Goal: Information Seeking & Learning: Learn about a topic

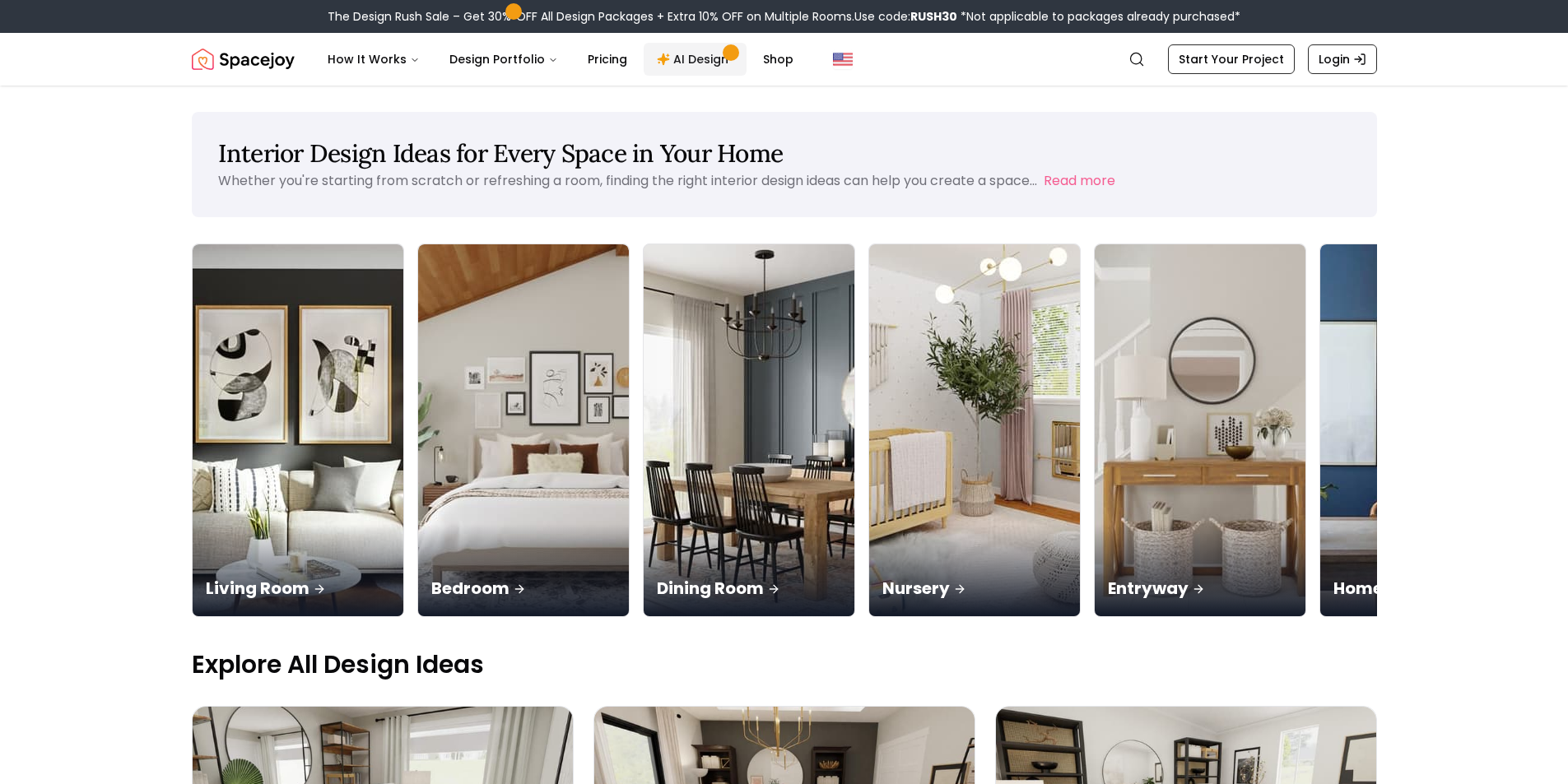
click at [647, 56] on link "AI Design" at bounding box center [696, 59] width 103 height 33
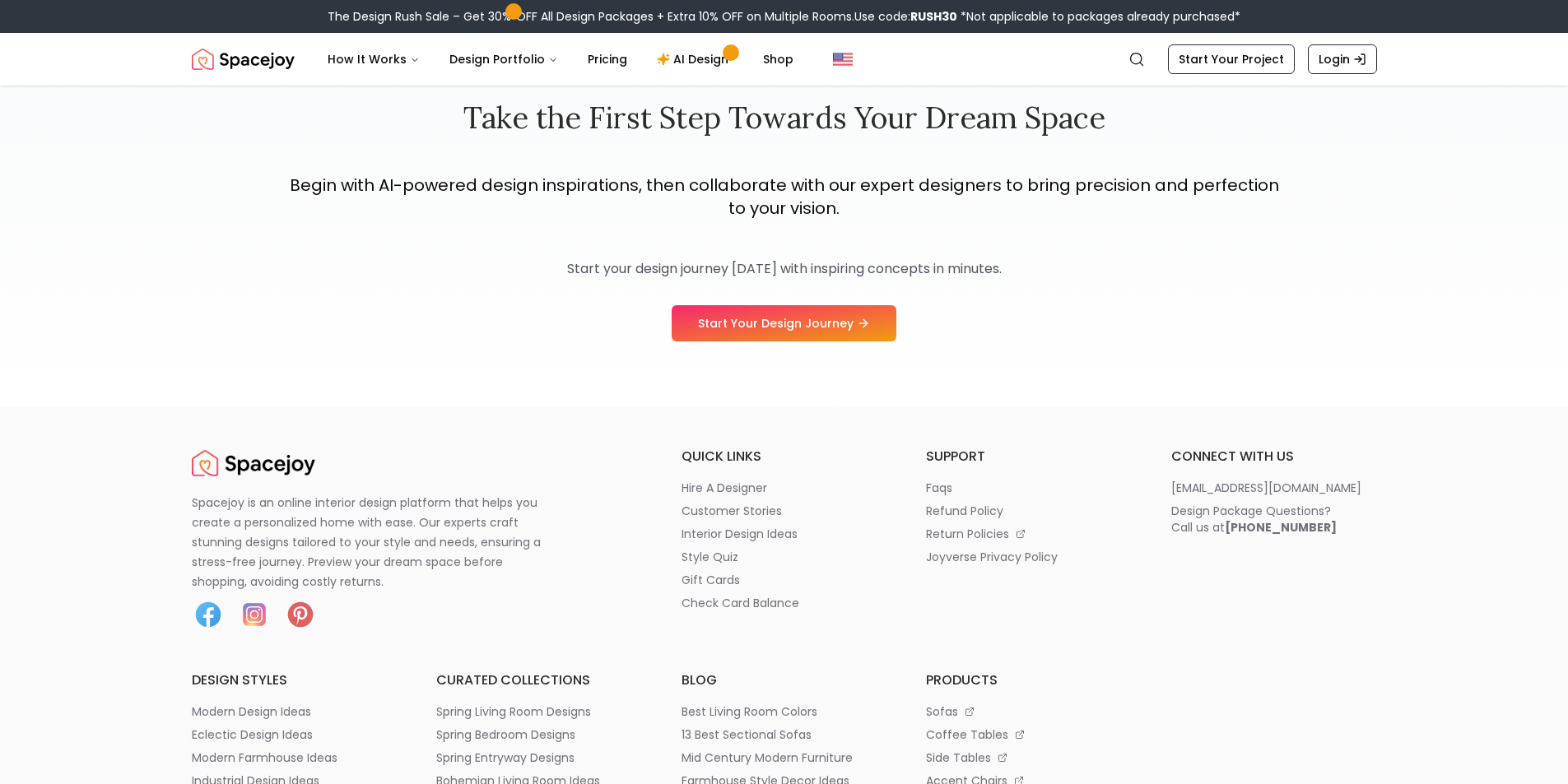
scroll to position [2469, 0]
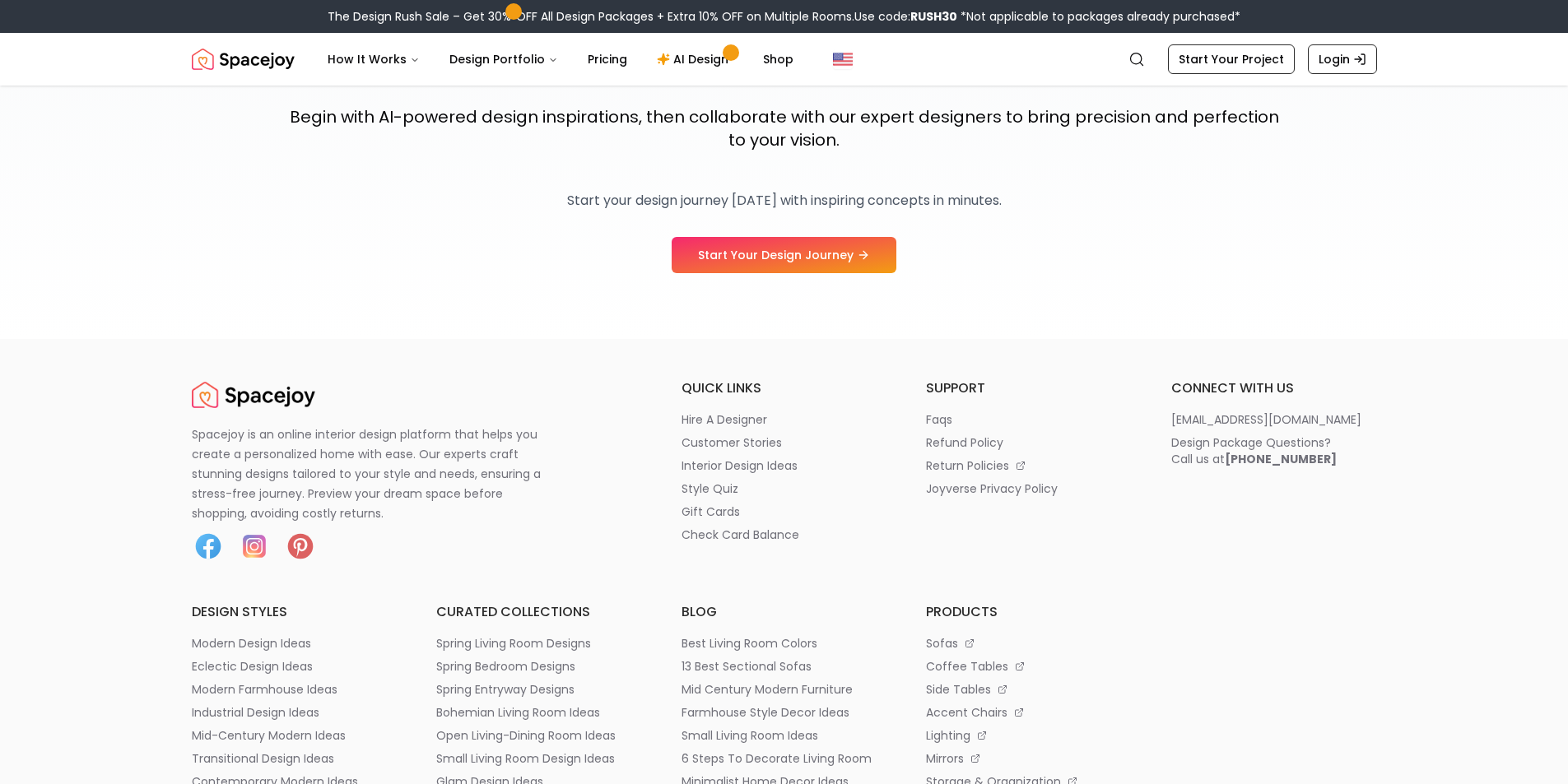
click at [682, 563] on ul "quick links hire a designer customer stories interior design ideas style quiz g…" at bounding box center [784, 470] width 206 height 185
click at [682, 529] on ul "quick links hire a designer customer stories interior design ideas style quiz g…" at bounding box center [784, 470] width 206 height 185
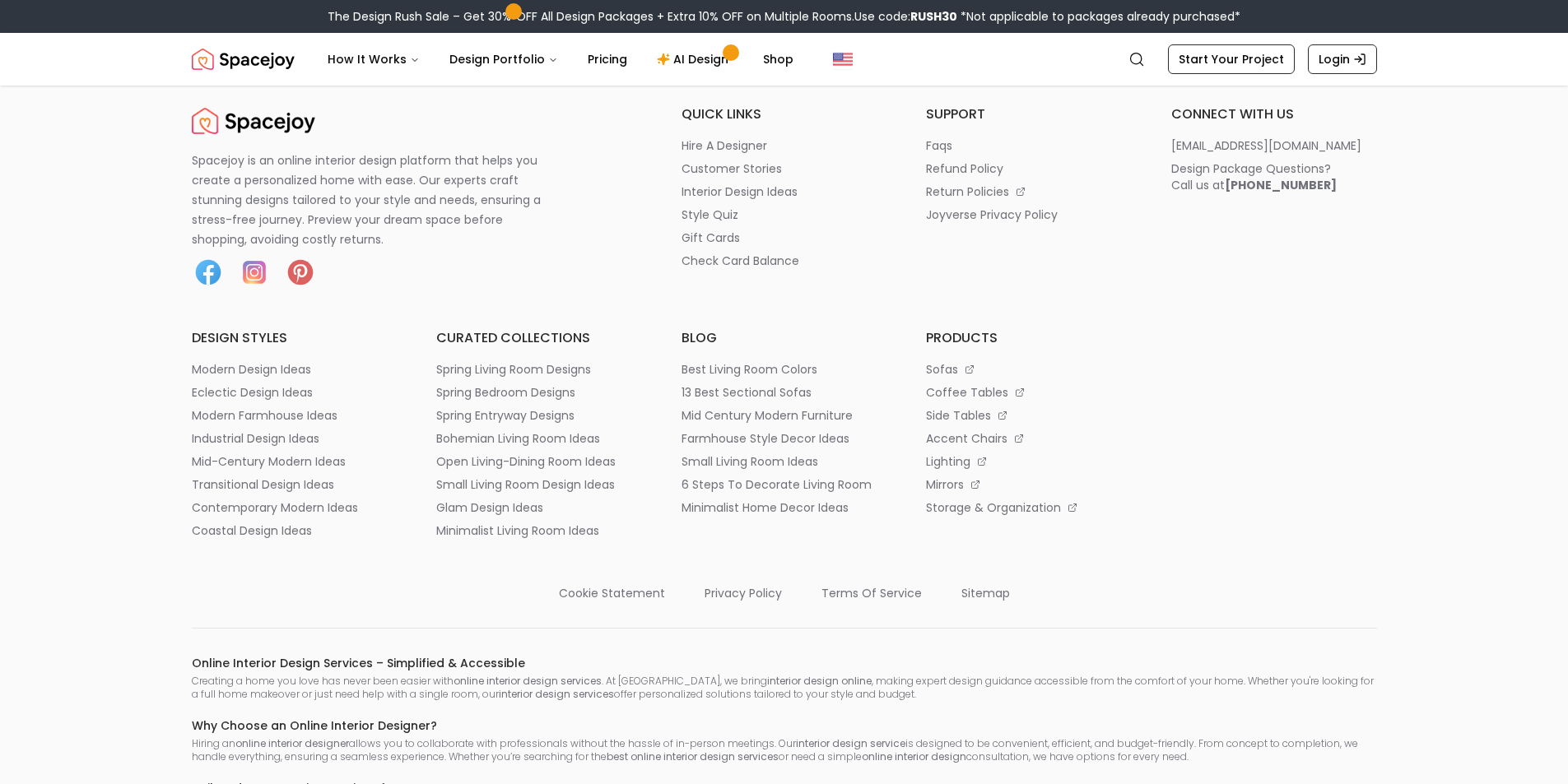
scroll to position [2674, 0]
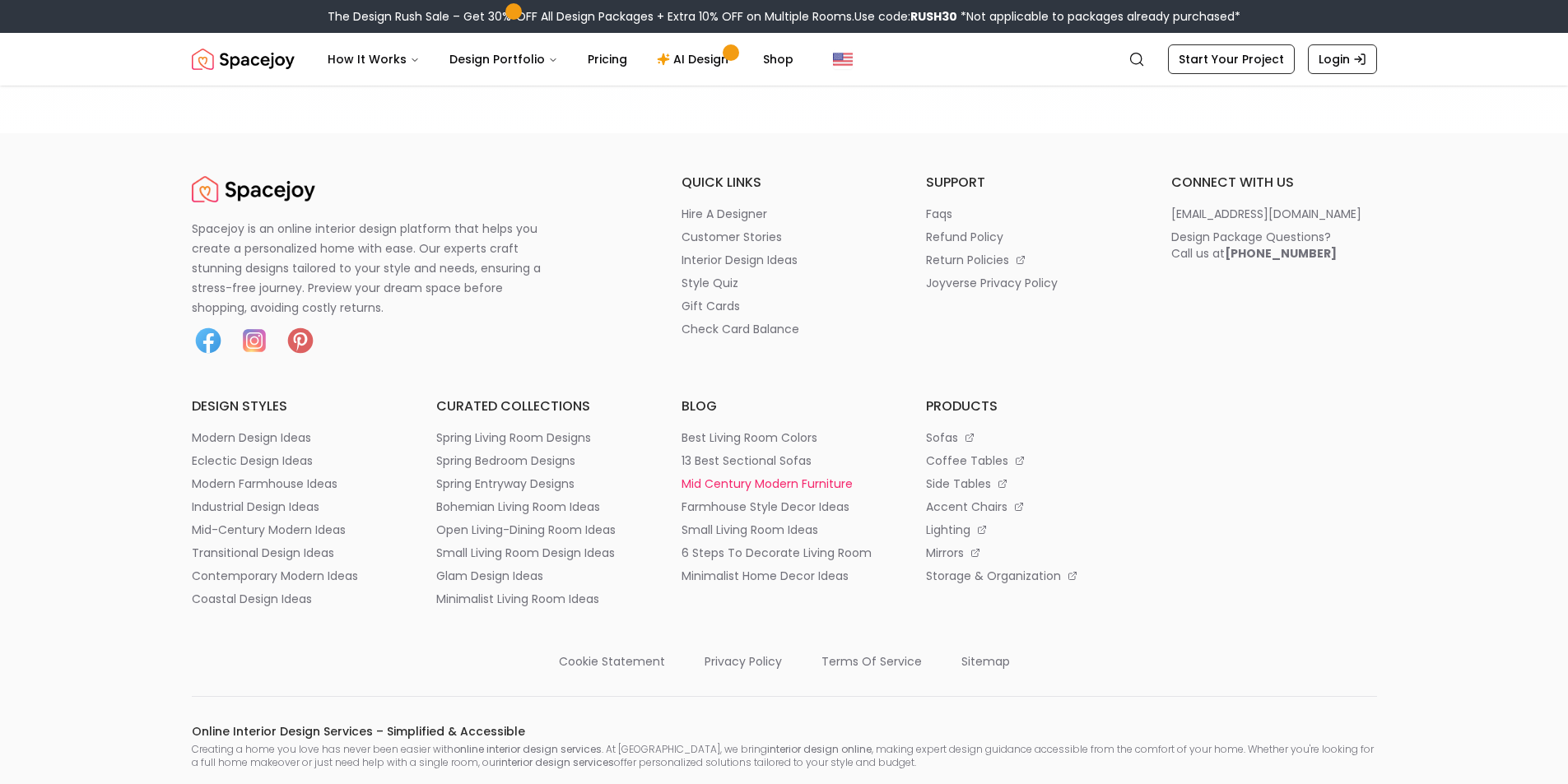
click at [714, 492] on p "mid century modern furniture" at bounding box center [767, 483] width 171 height 16
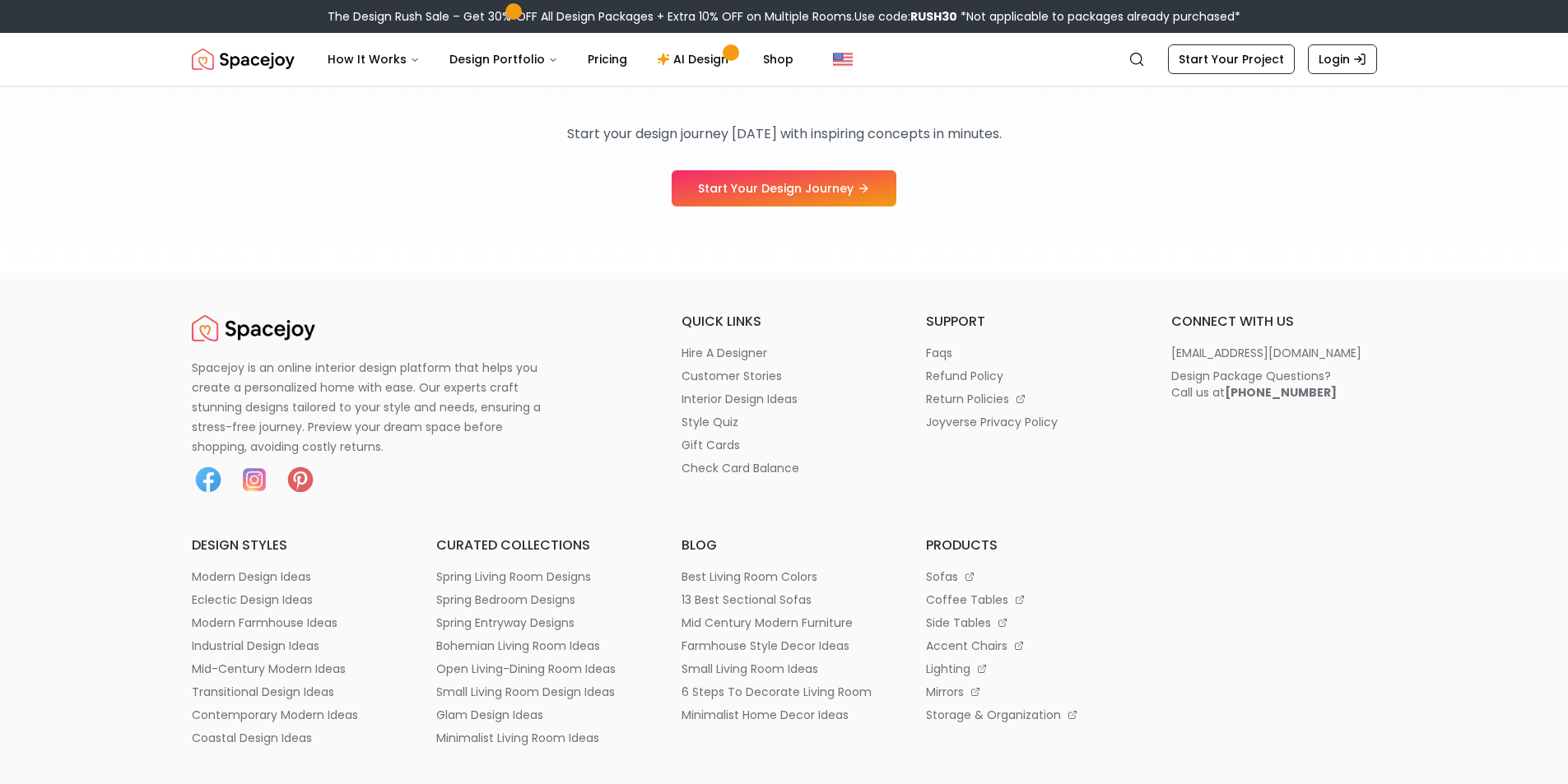
scroll to position [2433, 0]
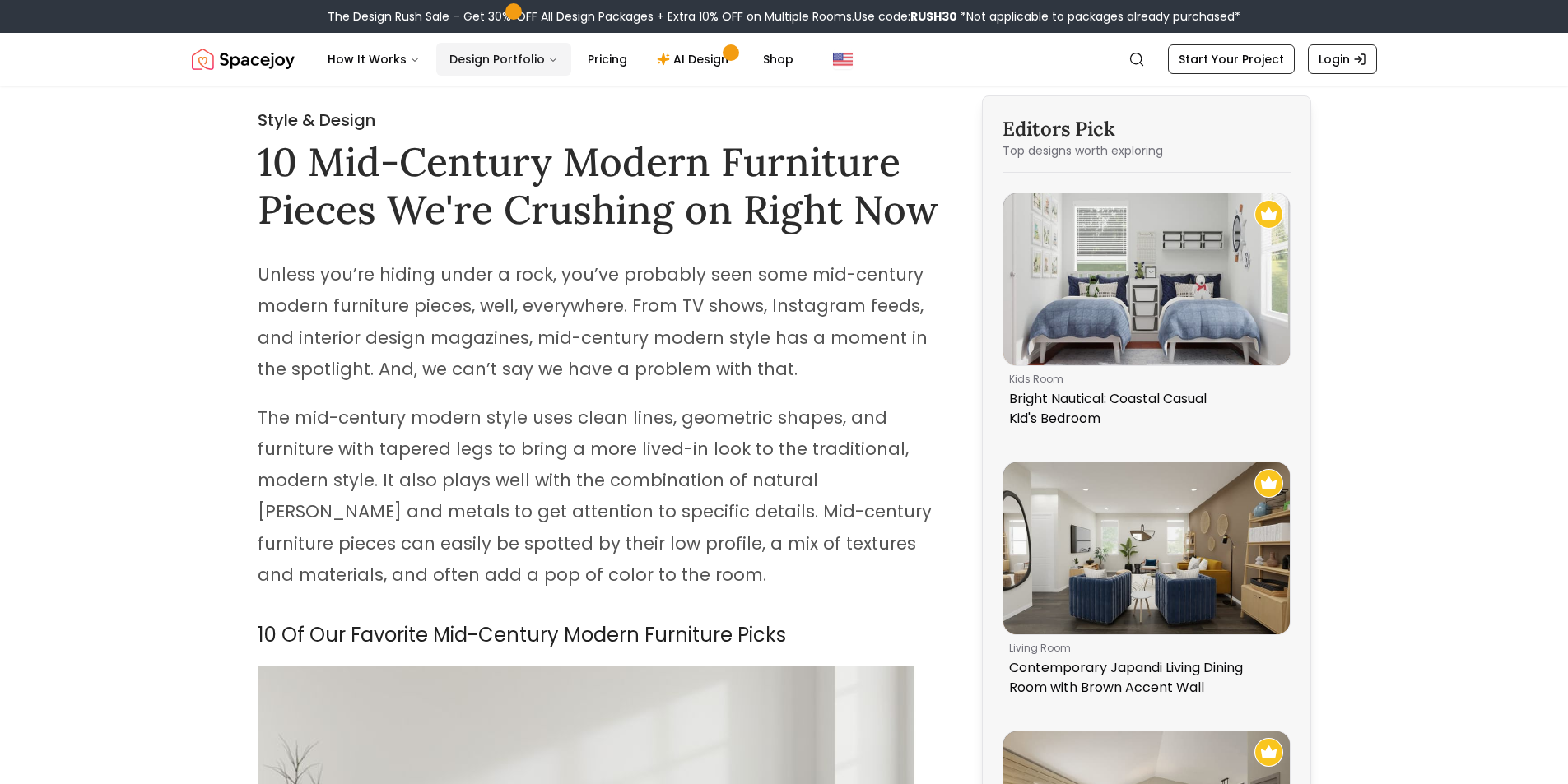
scroll to position [44, 0]
